Goal: Find specific page/section

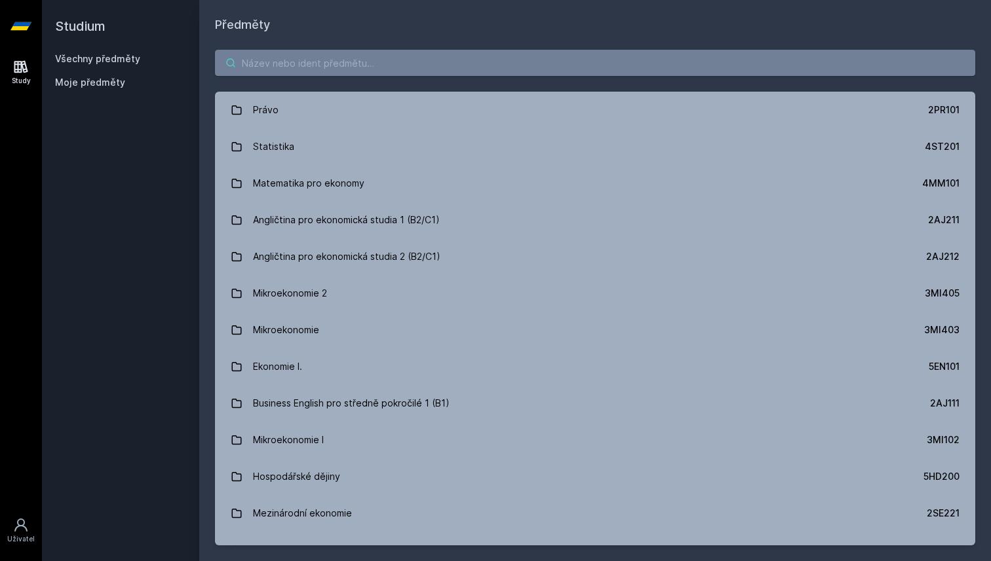
click at [269, 73] on input "search" at bounding box center [595, 63] width 760 height 26
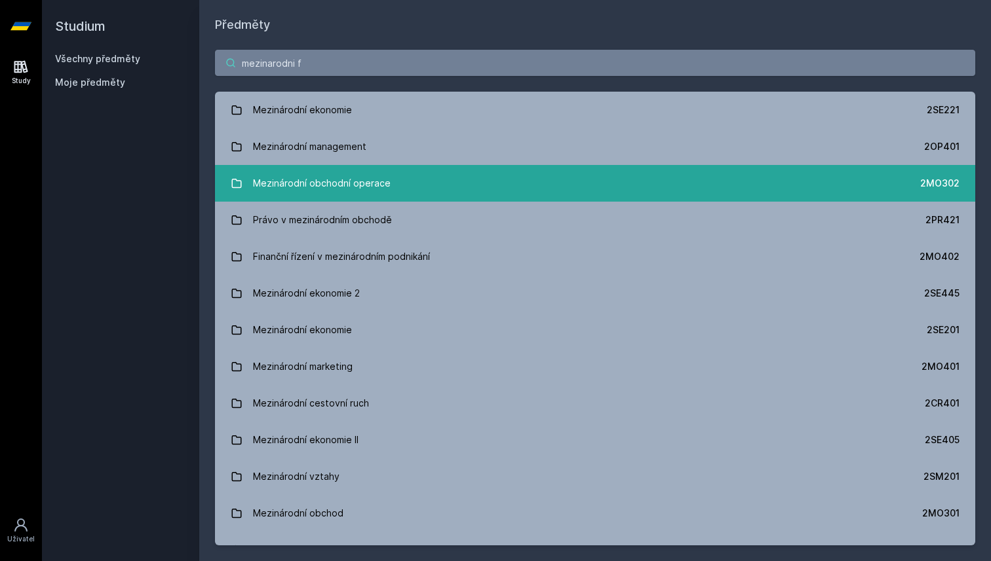
type input "mezinarodni fi"
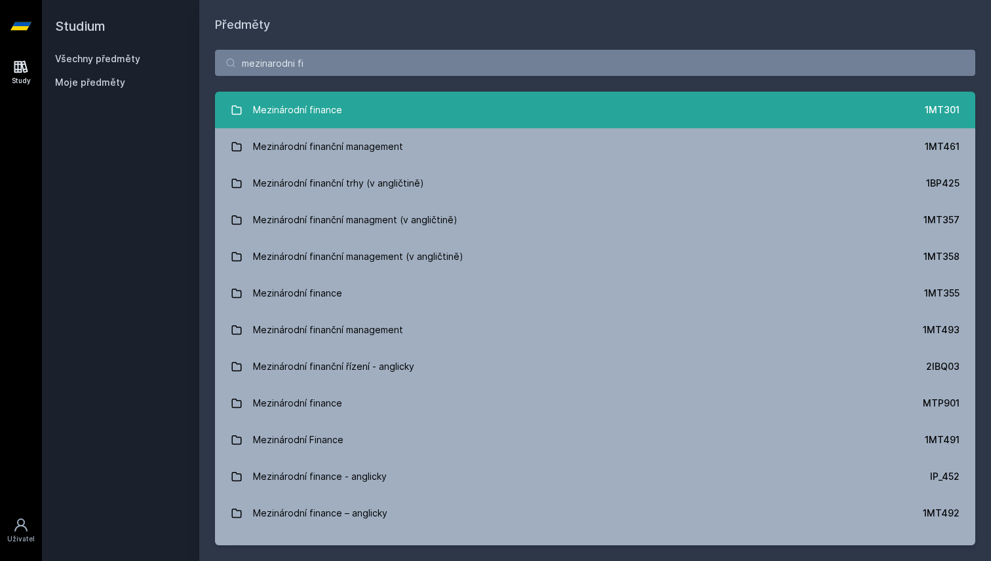
click at [333, 122] on div "Mezinárodní finance" at bounding box center [297, 110] width 89 height 26
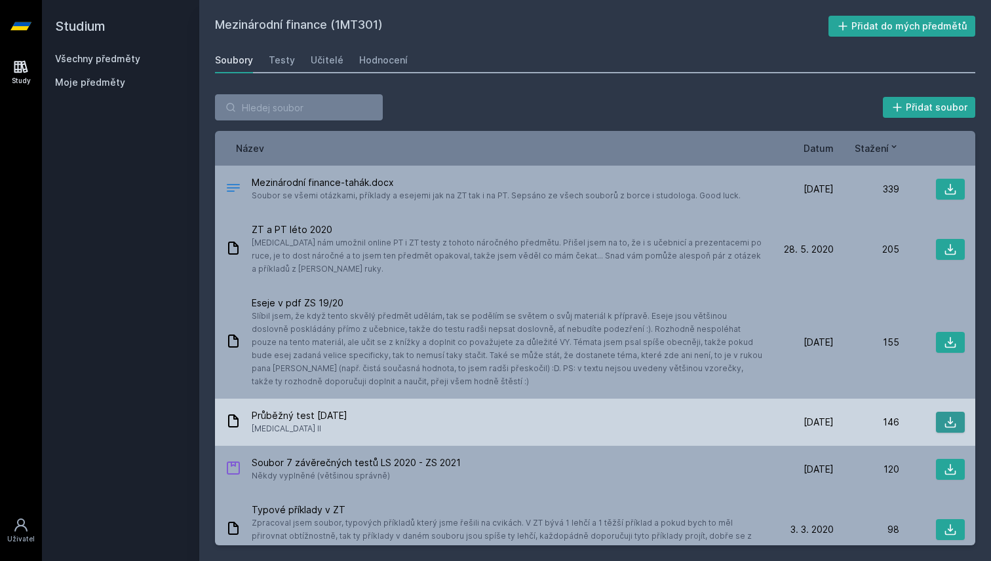
click at [945, 425] on icon at bounding box center [950, 422] width 11 height 11
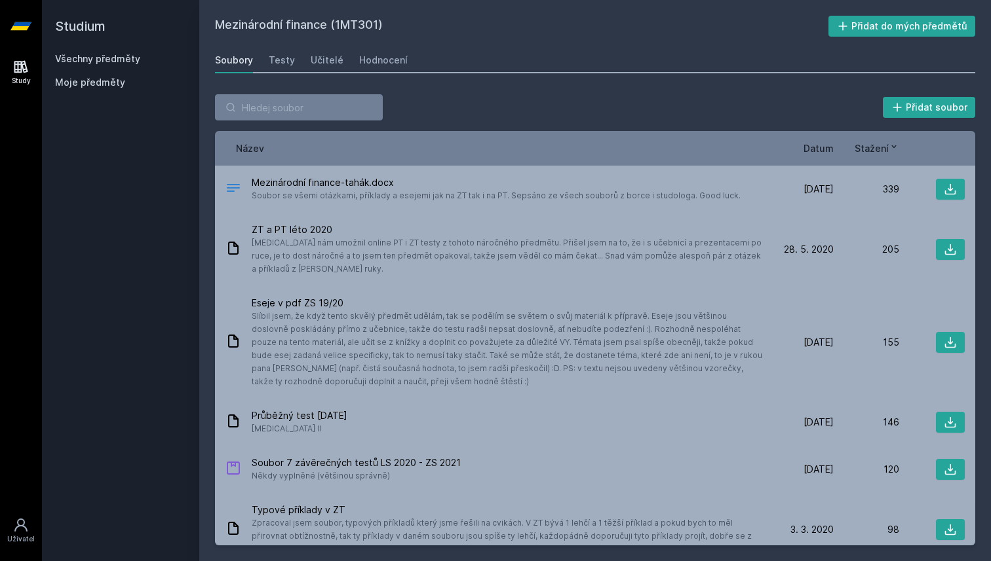
click at [820, 152] on span "Datum" at bounding box center [818, 149] width 30 height 14
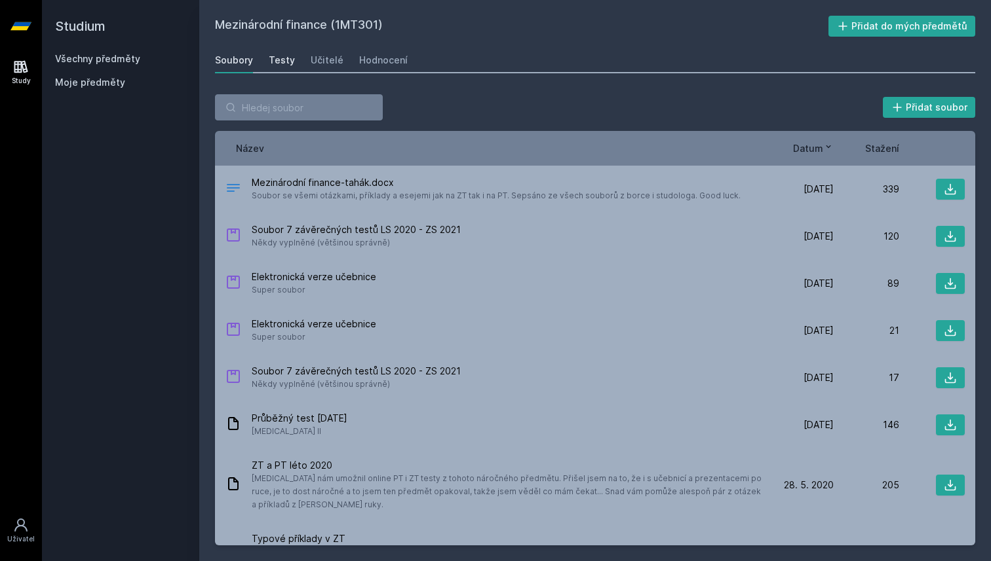
click at [271, 63] on div "Testy" at bounding box center [282, 60] width 26 height 13
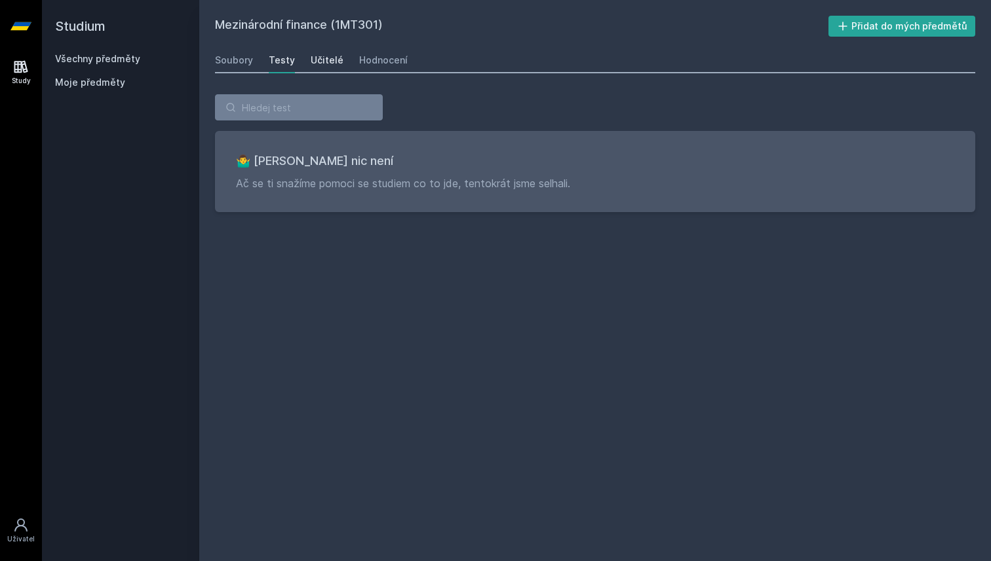
click at [312, 62] on div "Učitelé" at bounding box center [327, 60] width 33 height 13
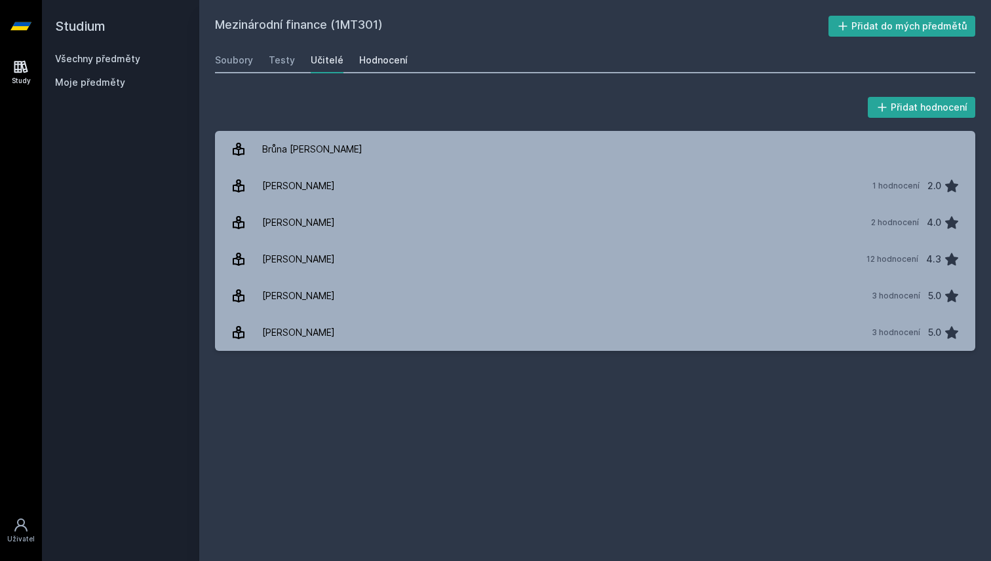
click at [364, 62] on div "Hodnocení" at bounding box center [383, 60] width 48 height 13
